Goal: Task Accomplishment & Management: Manage account settings

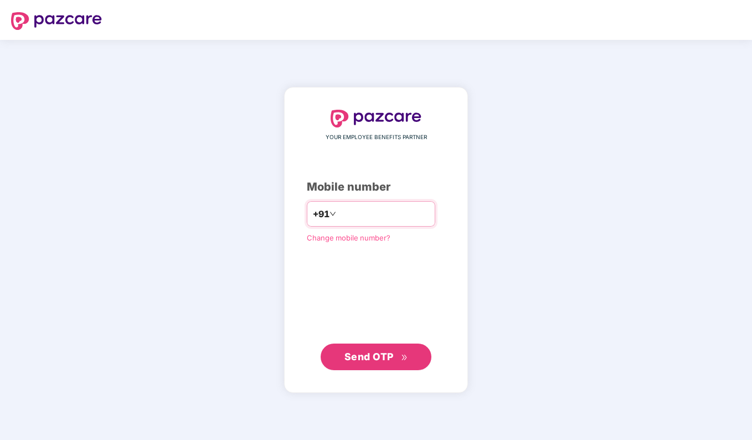
click at [375, 212] on input "number" at bounding box center [383, 214] width 91 height 18
type input "**********"
click at [410, 352] on button "Send OTP" at bounding box center [376, 356] width 111 height 27
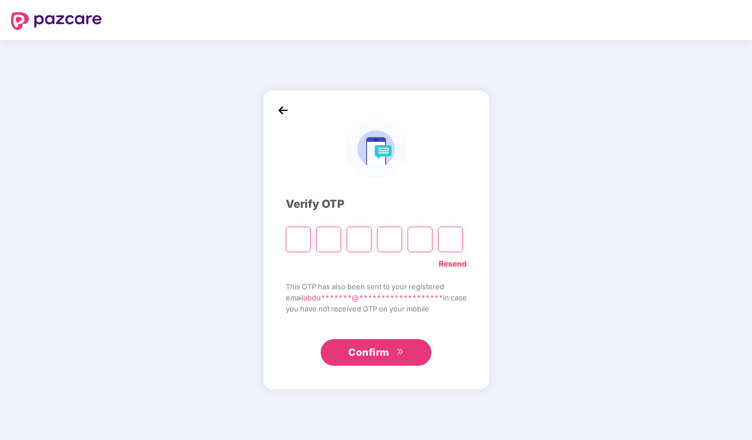
type input "*"
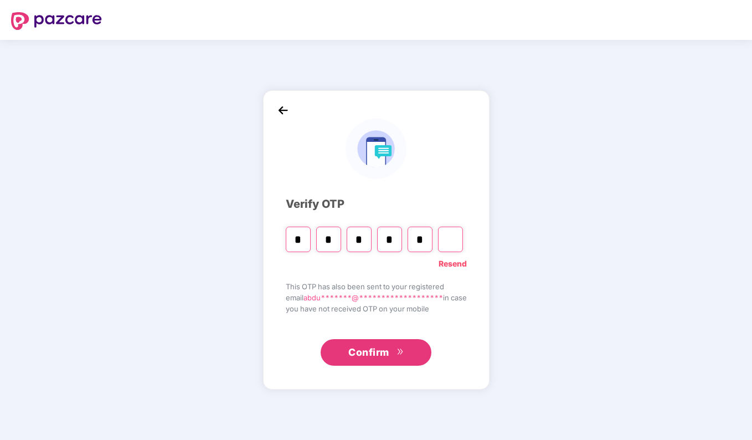
type input "*"
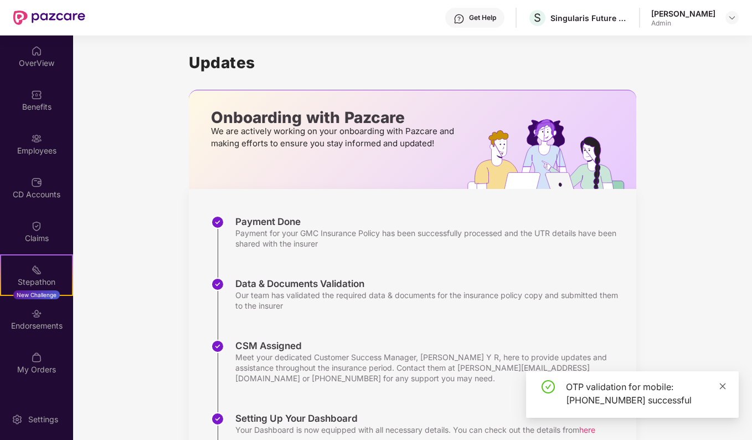
click at [726, 388] on icon "close" at bounding box center [723, 386] width 6 height 6
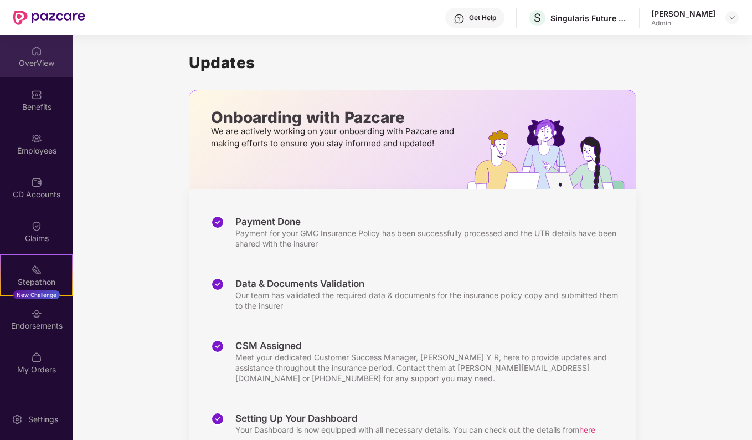
click at [34, 61] on div "OverView" at bounding box center [36, 63] width 73 height 11
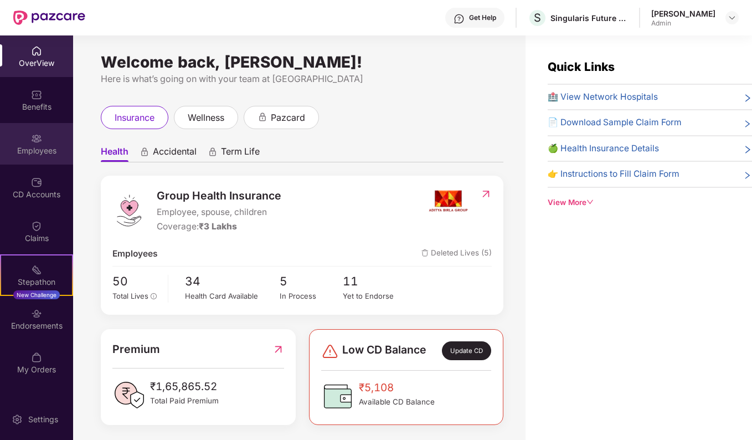
click at [32, 142] on img at bounding box center [36, 138] width 11 height 11
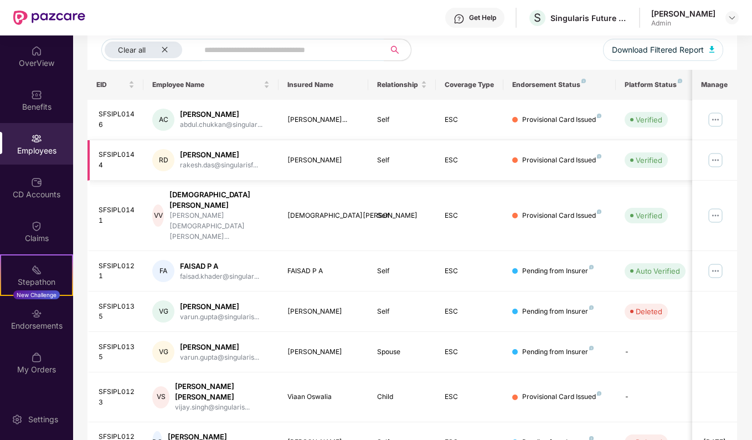
scroll to position [29, 0]
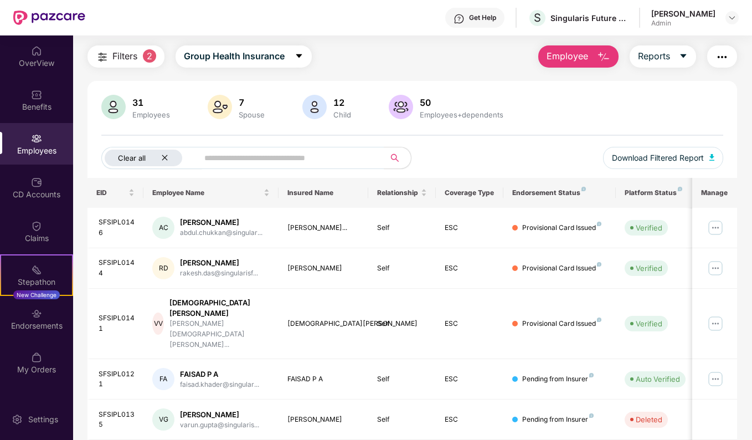
click at [166, 159] on icon "close" at bounding box center [164, 157] width 7 height 7
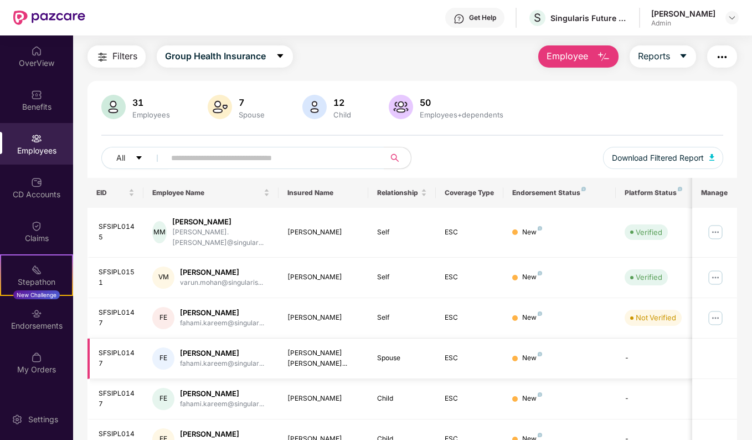
scroll to position [241, 0]
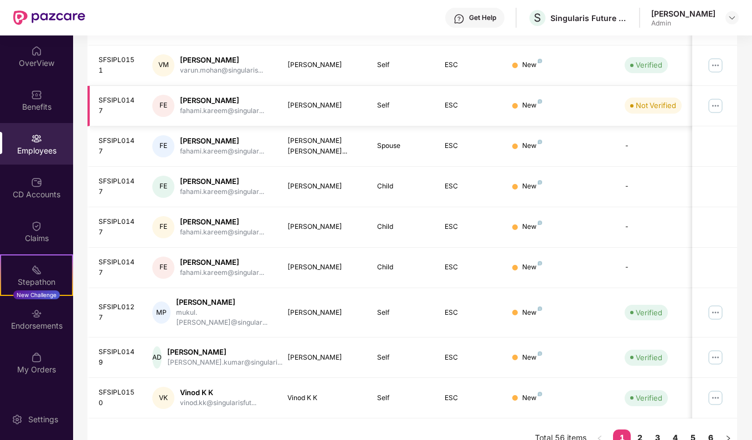
click at [717, 97] on img at bounding box center [716, 106] width 18 height 18
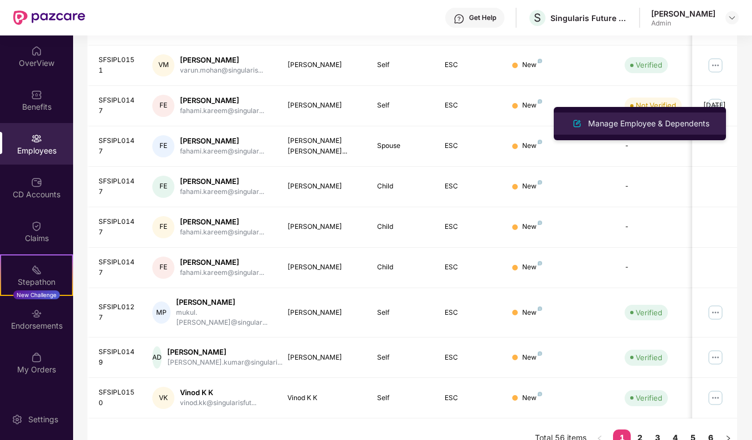
click at [683, 131] on li "Manage Employee & Dependents" at bounding box center [640, 123] width 172 height 22
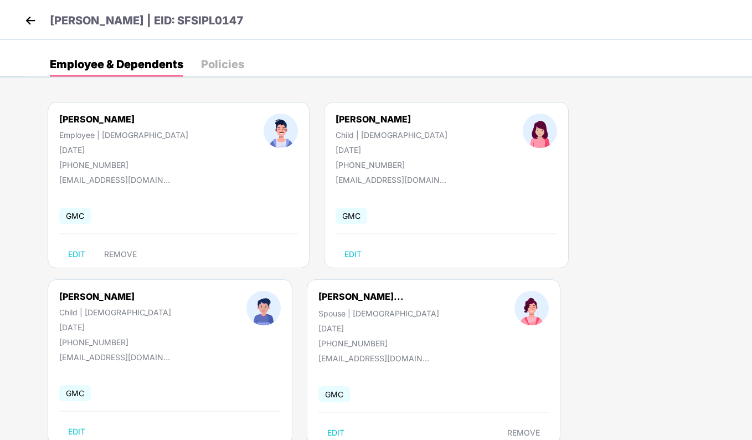
scroll to position [33, 0]
